Goal: Find contact information: Find contact information

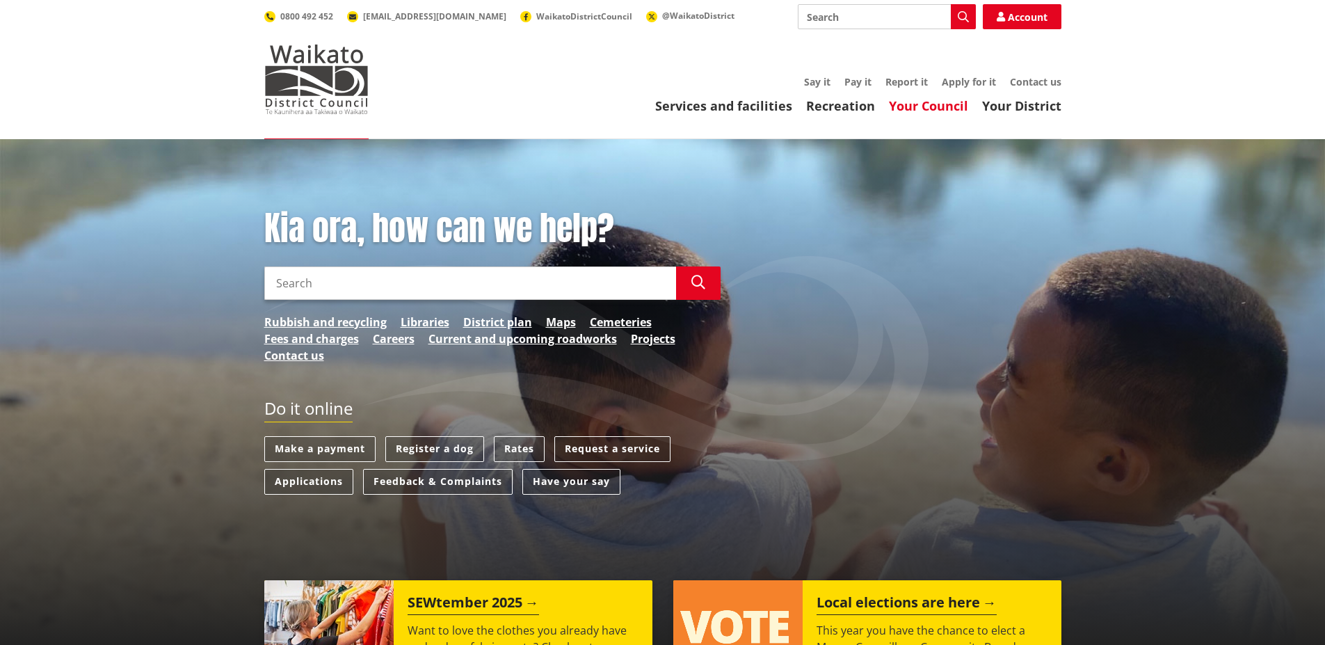
click at [922, 104] on link "Your Council" at bounding box center [928, 105] width 79 height 17
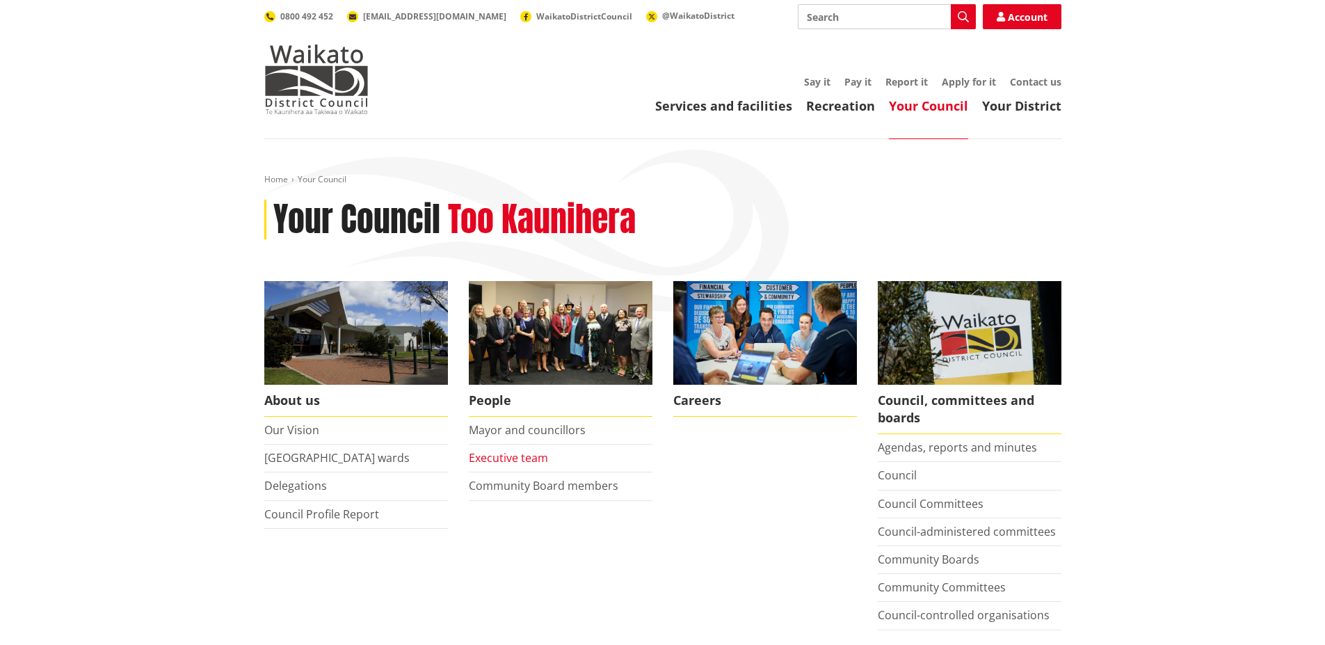
click at [514, 457] on link "Executive team" at bounding box center [508, 457] width 79 height 15
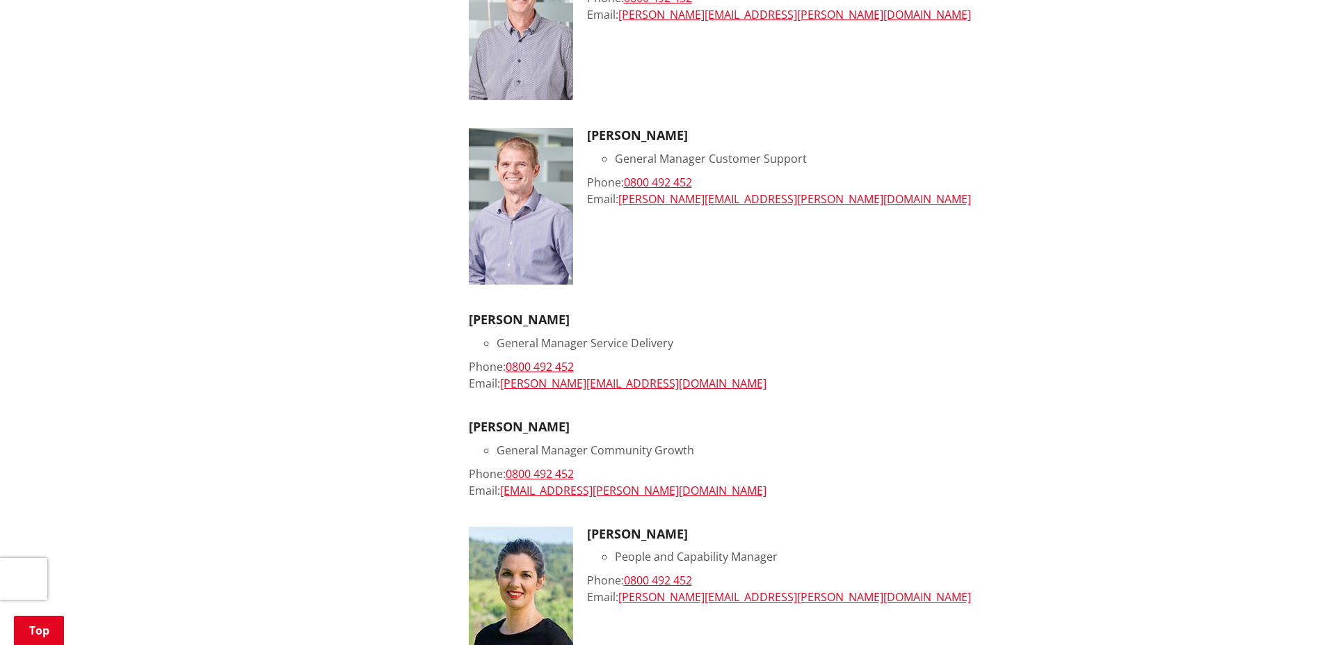
scroll to position [556, 0]
